Goal: Task Accomplishment & Management: Use online tool/utility

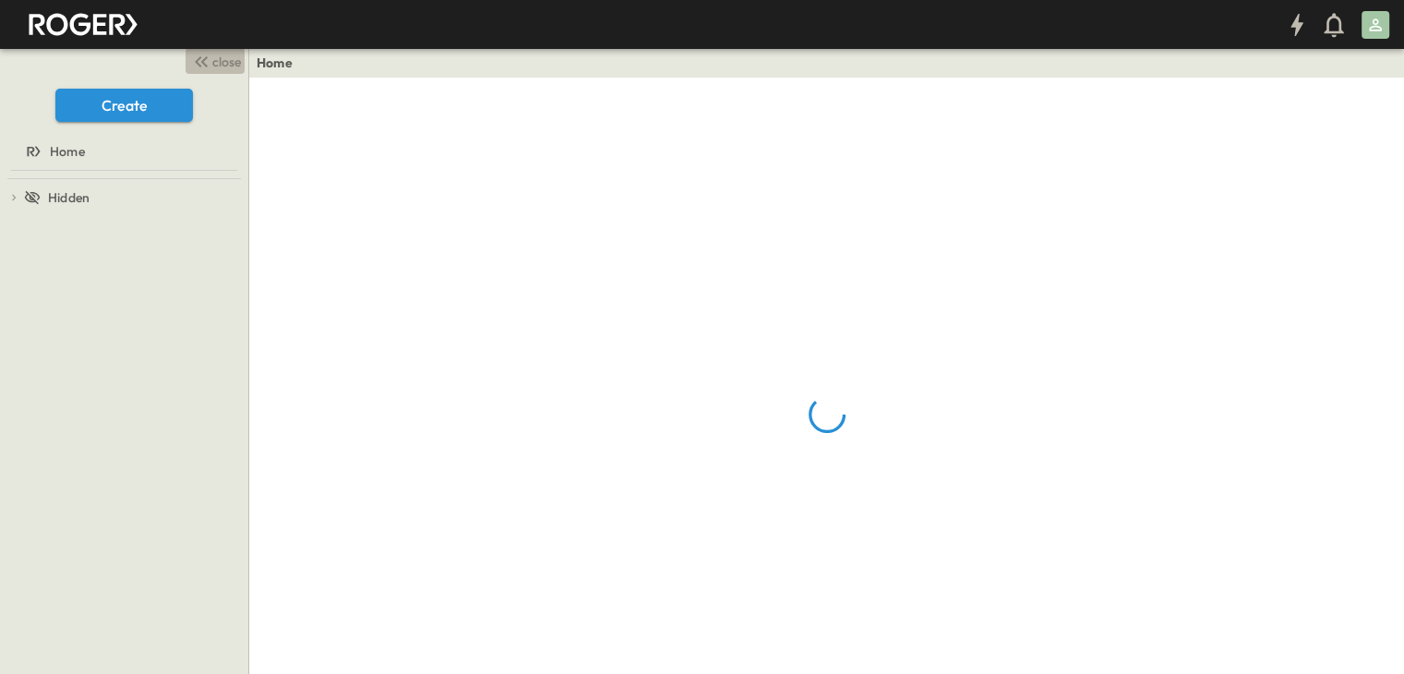
click at [224, 61] on span "close" at bounding box center [226, 62] width 29 height 18
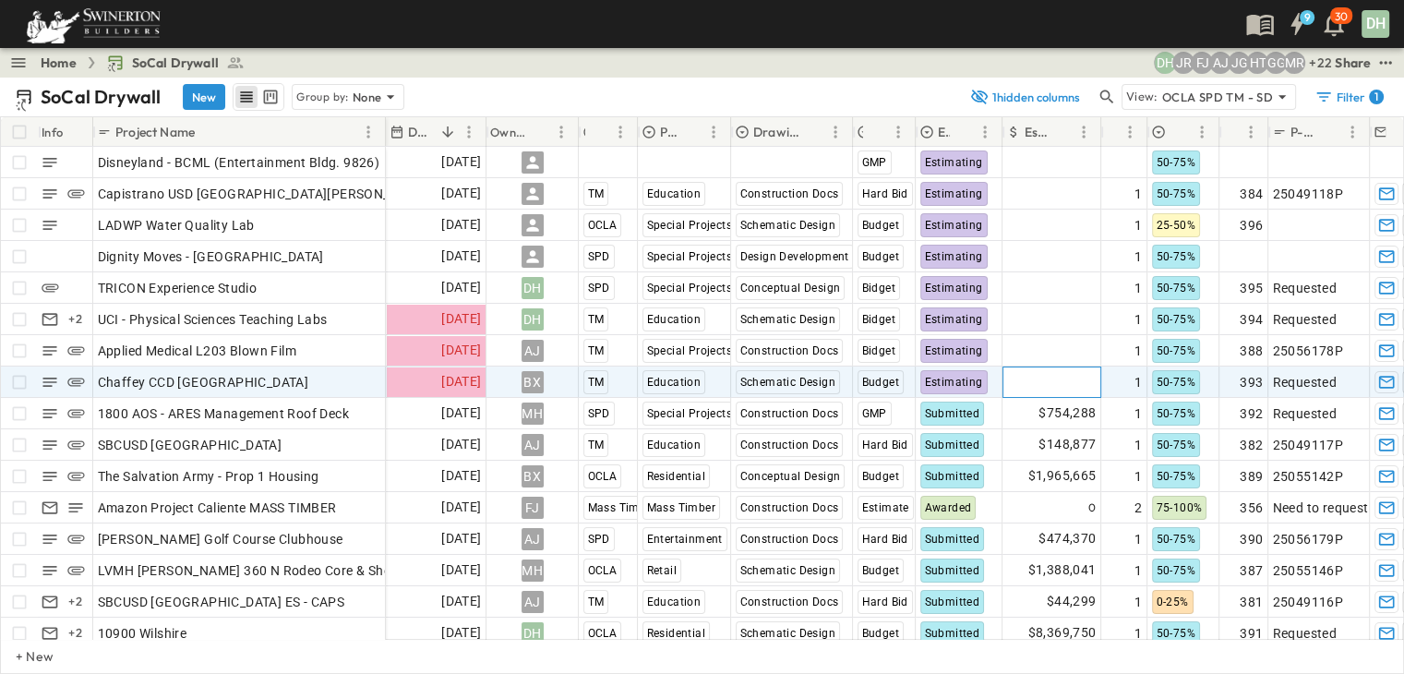
click at [1078, 389] on span "Add Amount" at bounding box center [1059, 382] width 76 height 18
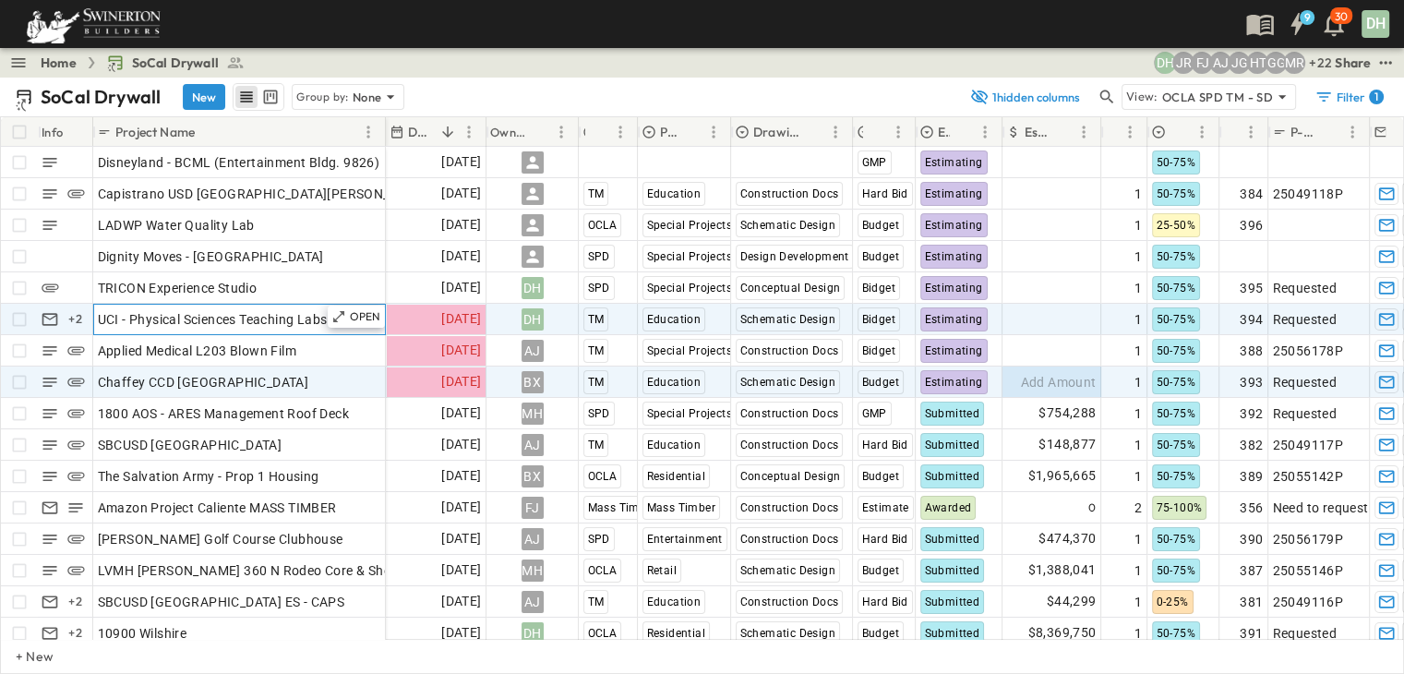
click at [314, 319] on span "UCI - Physical Sciences Teaching Labs" at bounding box center [213, 319] width 230 height 18
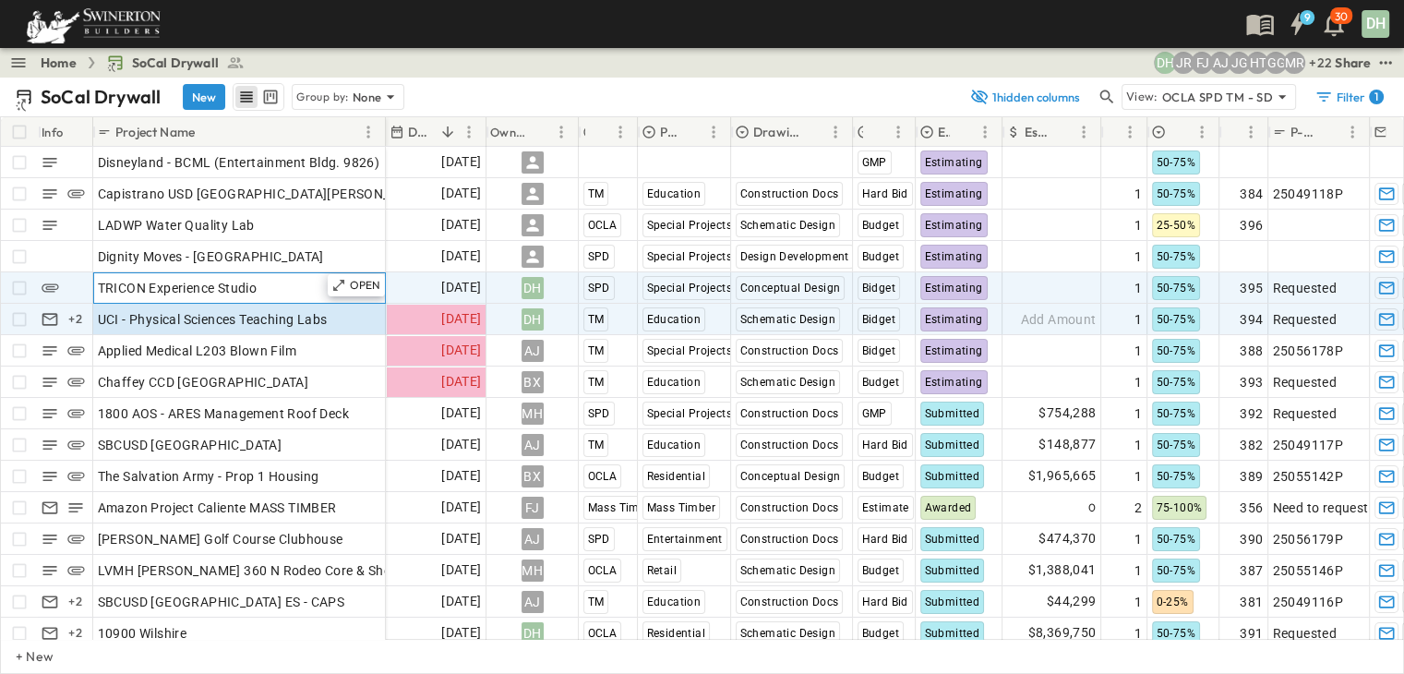
click at [307, 289] on div "TRICON Experience Studio" at bounding box center [239, 288] width 283 height 26
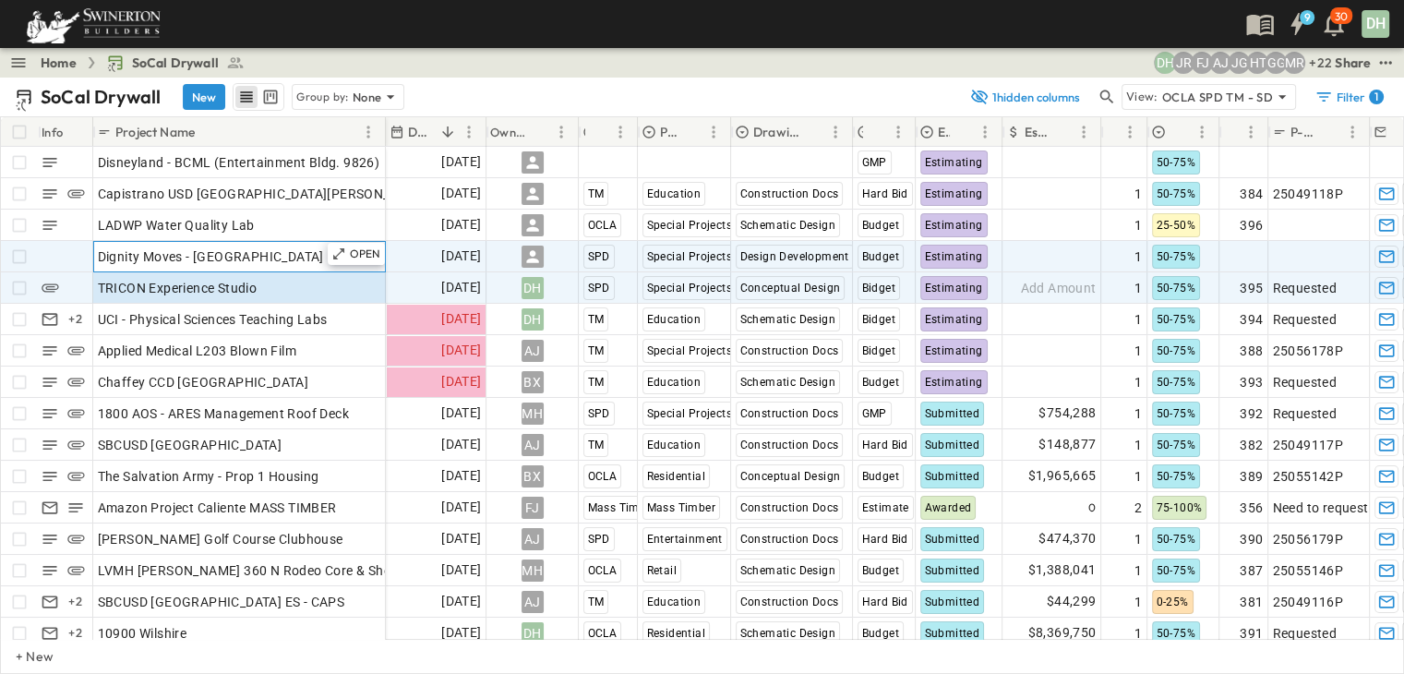
click at [305, 259] on div "Dignity Moves - [GEOGRAPHIC_DATA]" at bounding box center [239, 257] width 283 height 26
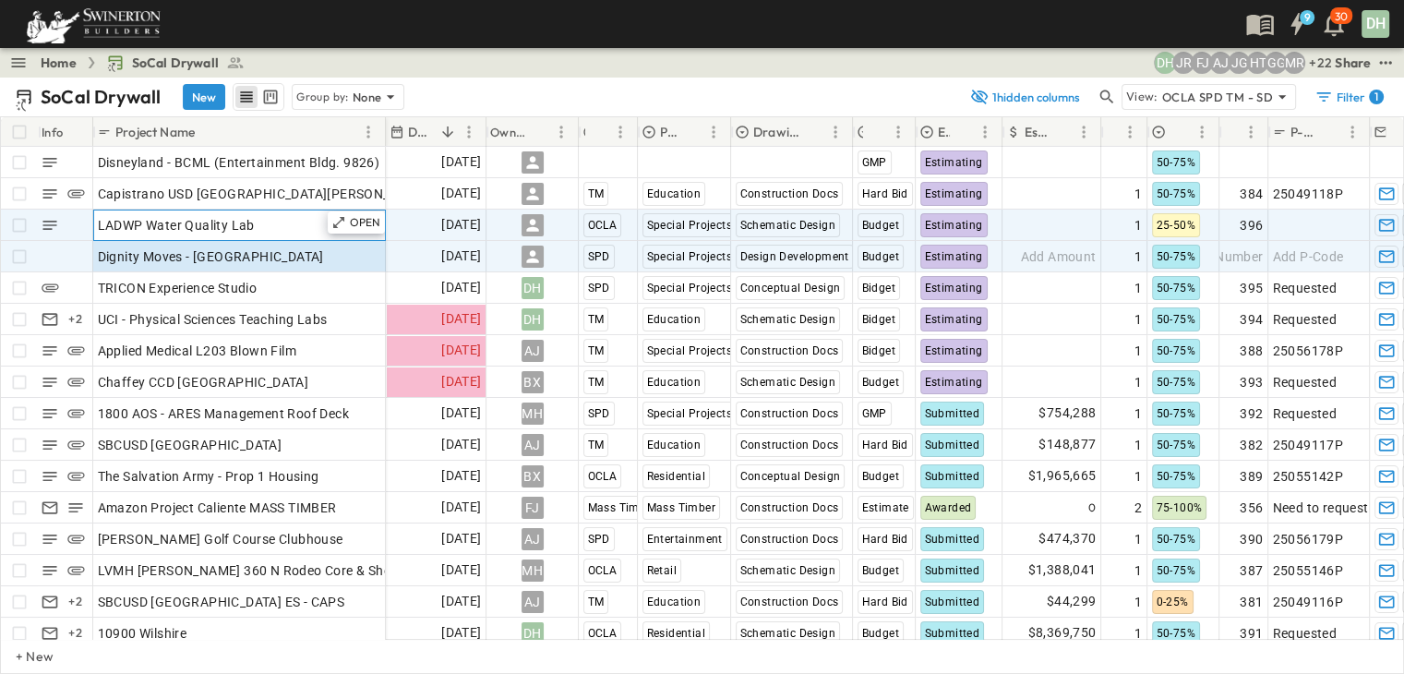
click at [292, 226] on div "LADWP Water Quality Lab" at bounding box center [239, 225] width 283 height 26
